Goal: Information Seeking & Learning: Understand process/instructions

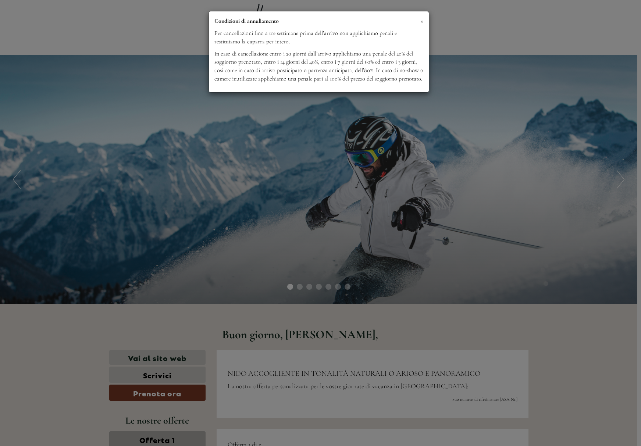
click at [422, 23] on span "×" at bounding box center [422, 20] width 3 height 9
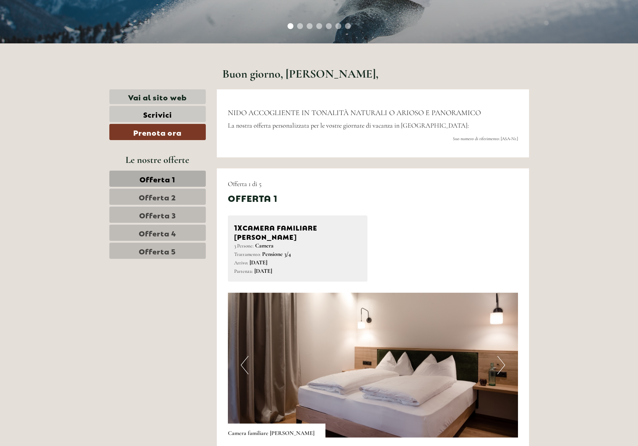
scroll to position [276, 0]
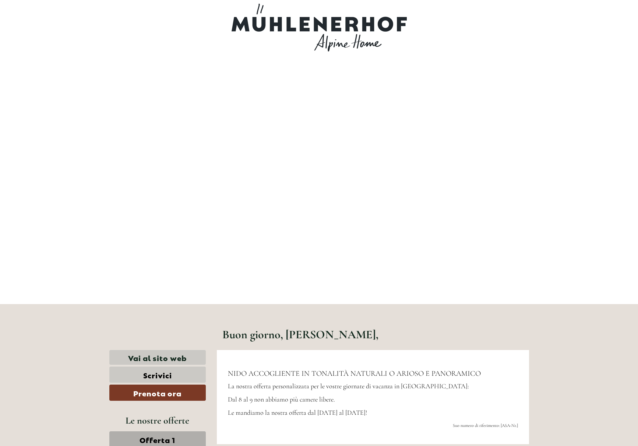
scroll to position [11, 0]
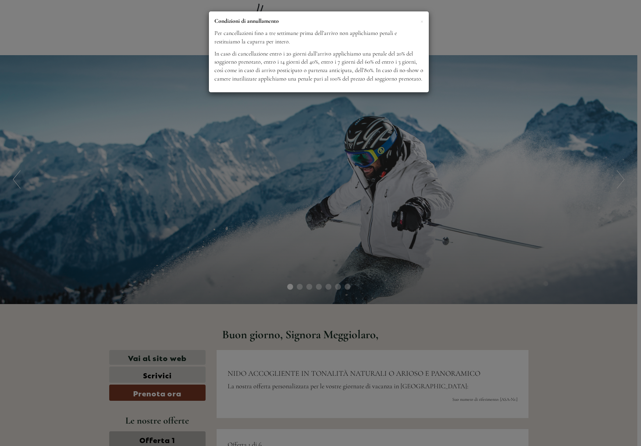
click at [470, 85] on div "× Condizioni di annullamento Per cancellazioni fino a tre settimane prima dell’…" at bounding box center [320, 223] width 641 height 446
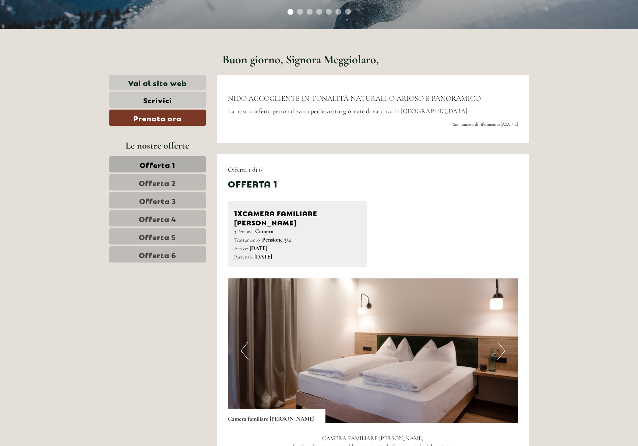
scroll to position [276, 0]
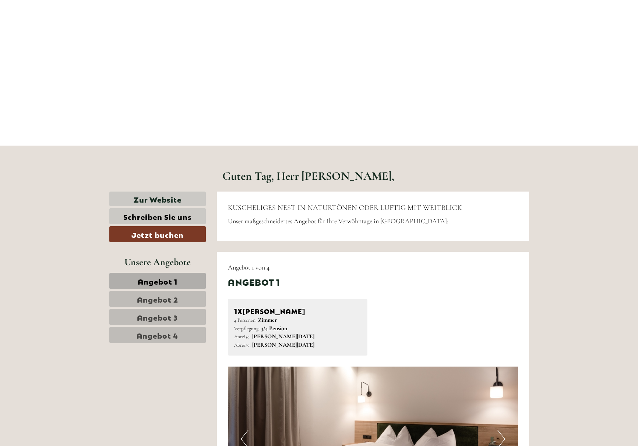
scroll to position [276, 0]
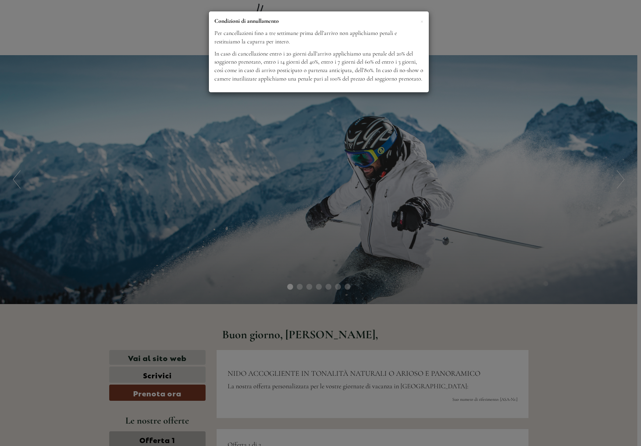
click at [474, 232] on div "× Condizioni di annullamento Per cancellazioni fino a tre settimane prima dell’…" at bounding box center [320, 223] width 641 height 446
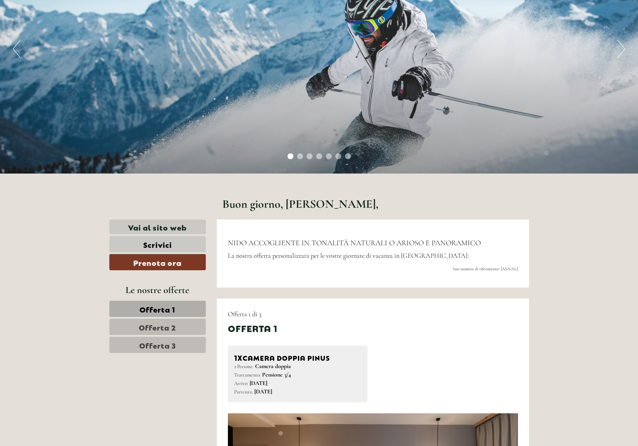
scroll to position [184, 0]
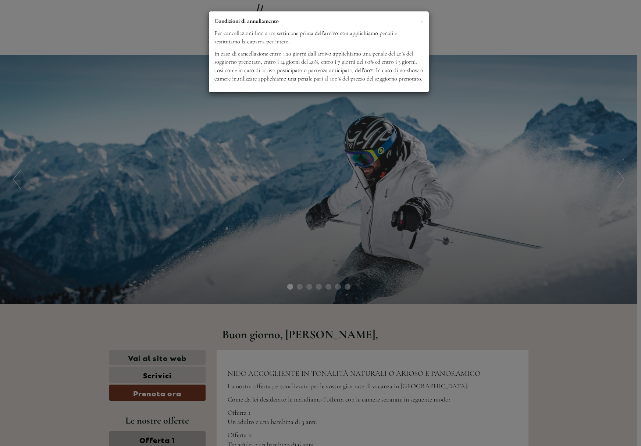
click at [398, 287] on div "× Condizioni di annullamento Per cancellazioni fino a tre settimane prima dell’…" at bounding box center [320, 223] width 641 height 446
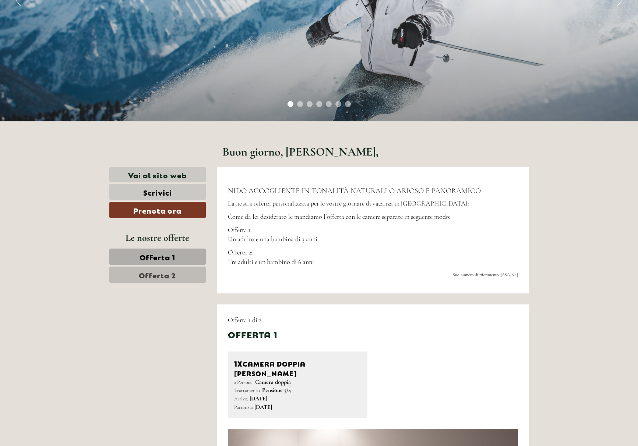
scroll to position [184, 0]
